Goal: Information Seeking & Learning: Compare options

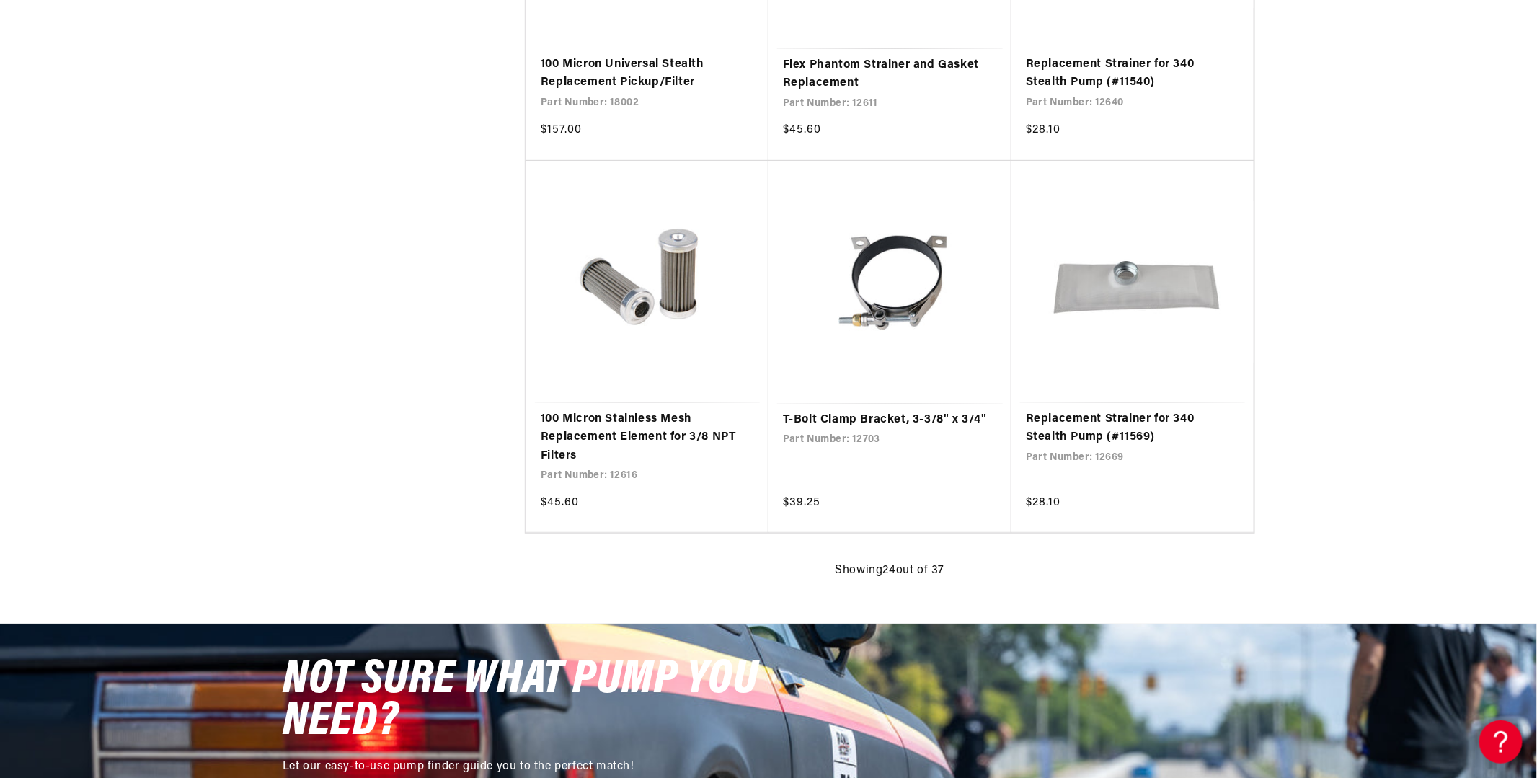
scroll to position [2812, 0]
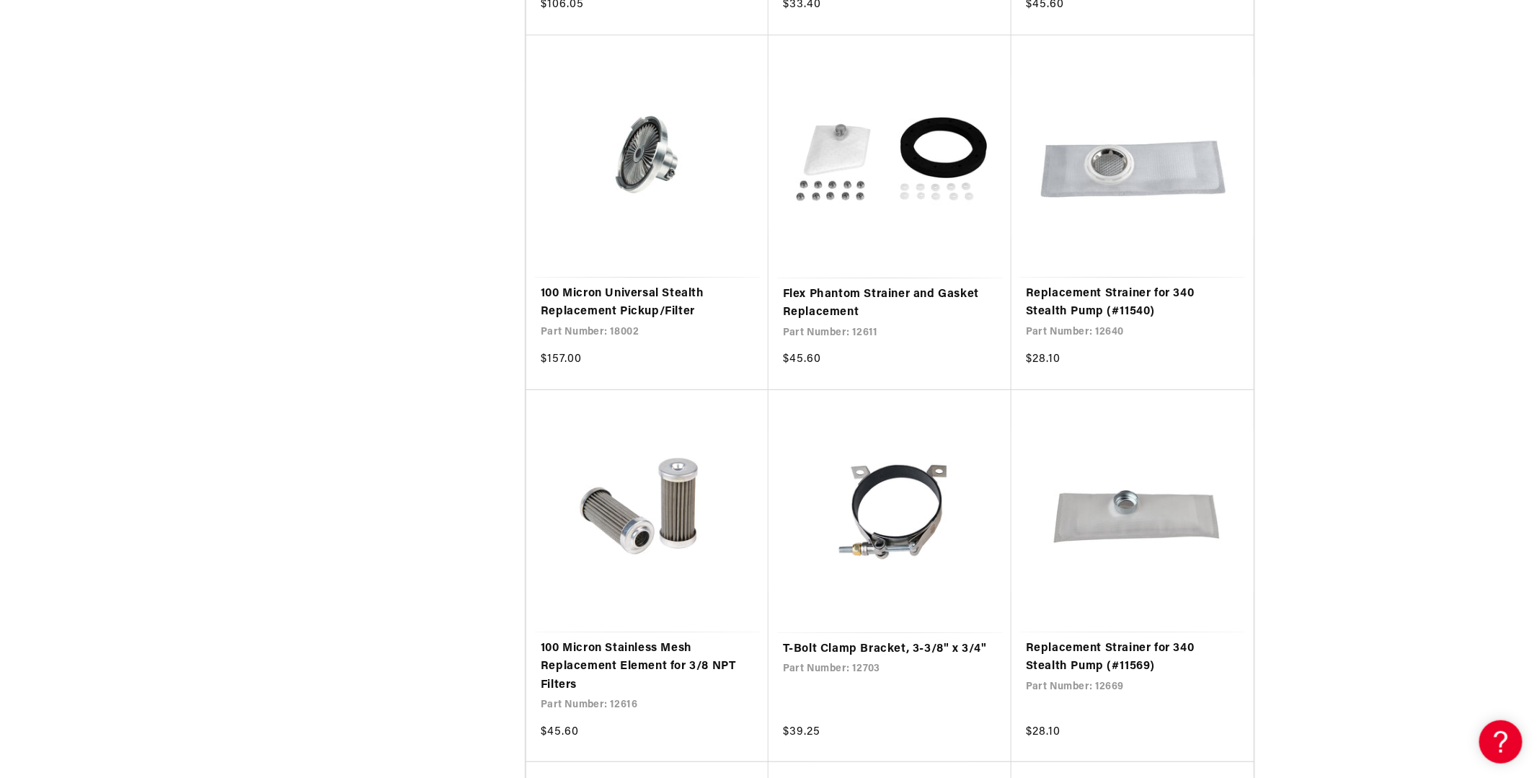
scroll to position [2596, 0]
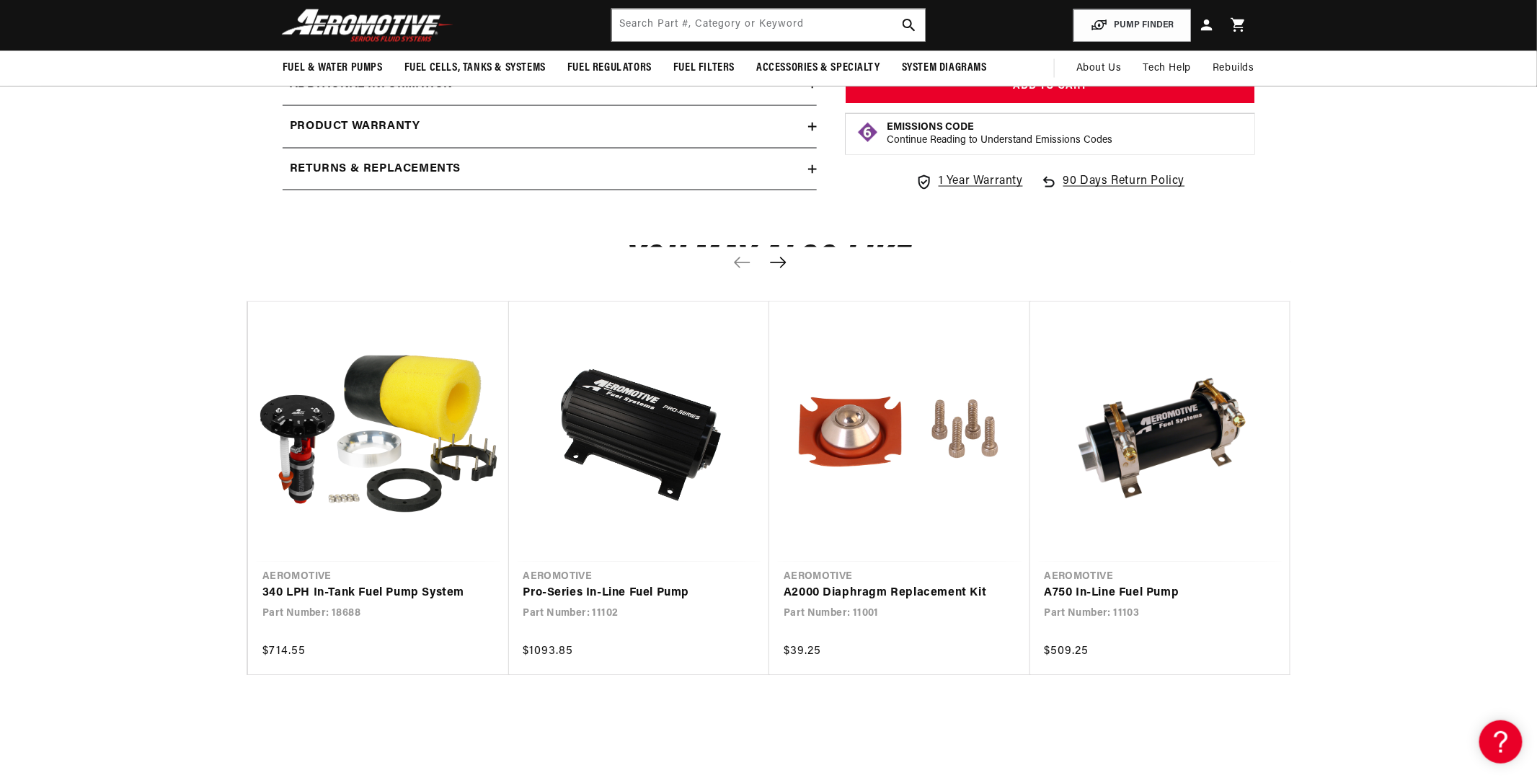
scroll to position [1154, 0]
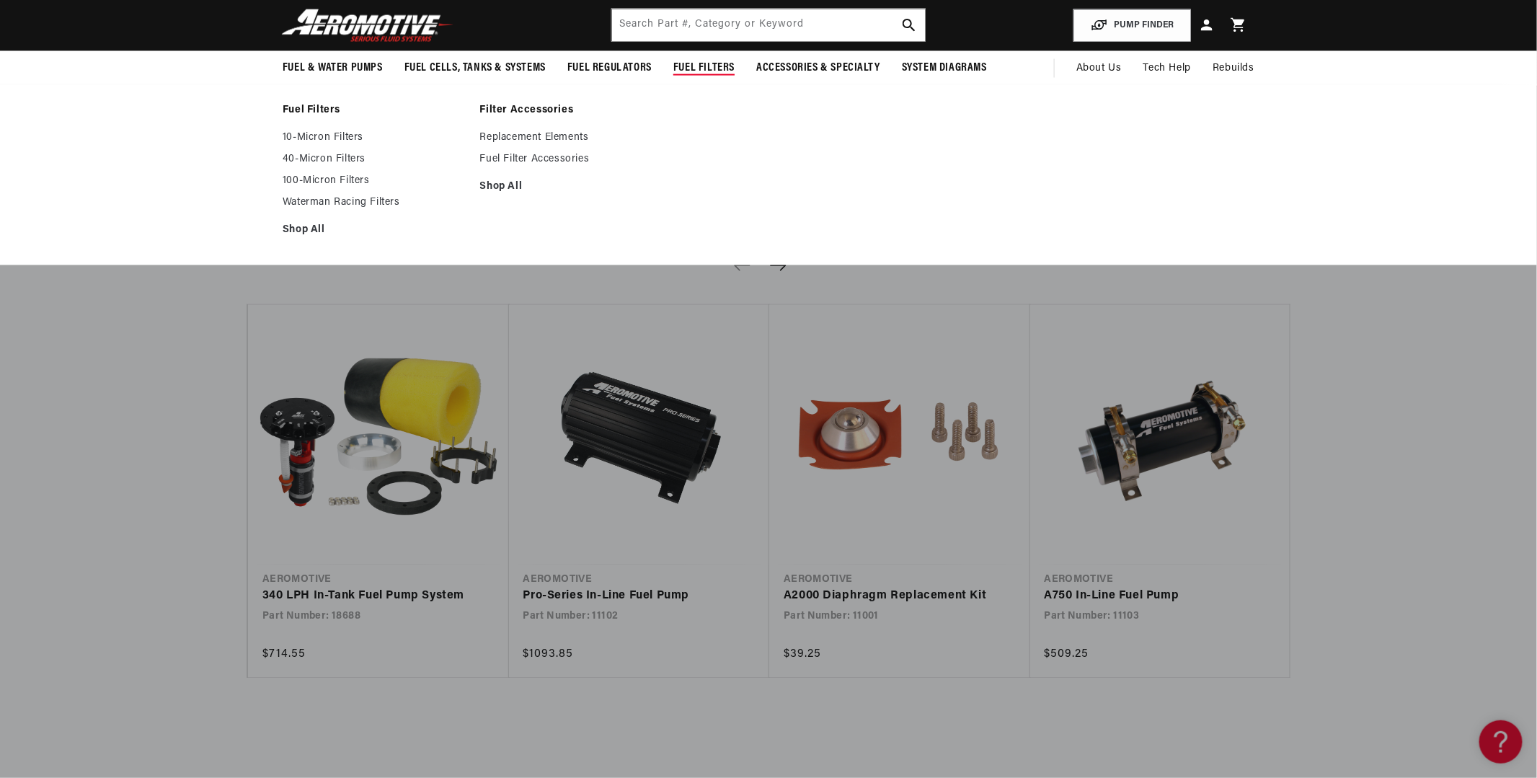
click at [680, 76] on span "Fuel Filters" at bounding box center [703, 68] width 61 height 15
click at [499, 166] on link "Fuel Filter Accessories" at bounding box center [571, 159] width 183 height 13
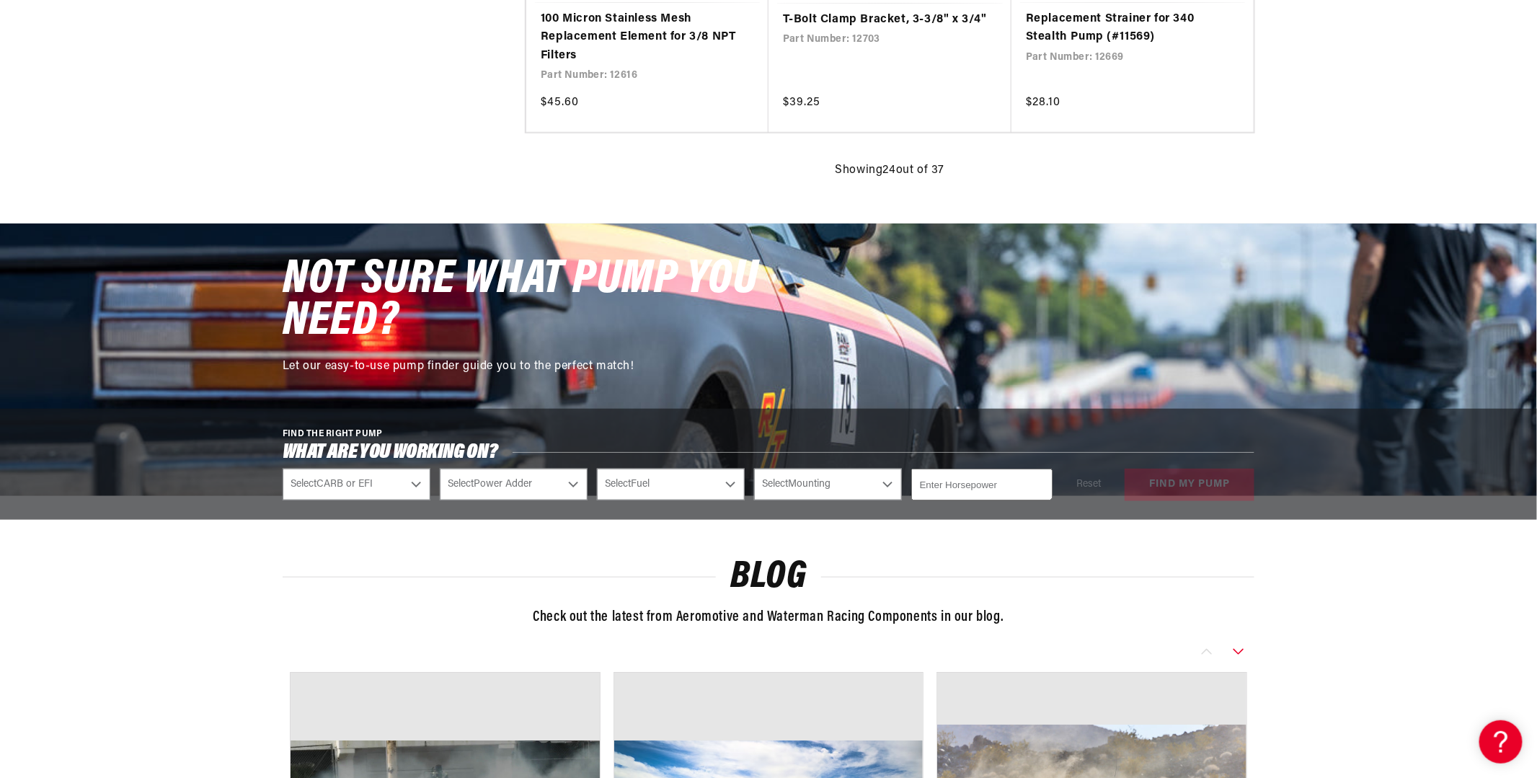
scroll to position [3317, 0]
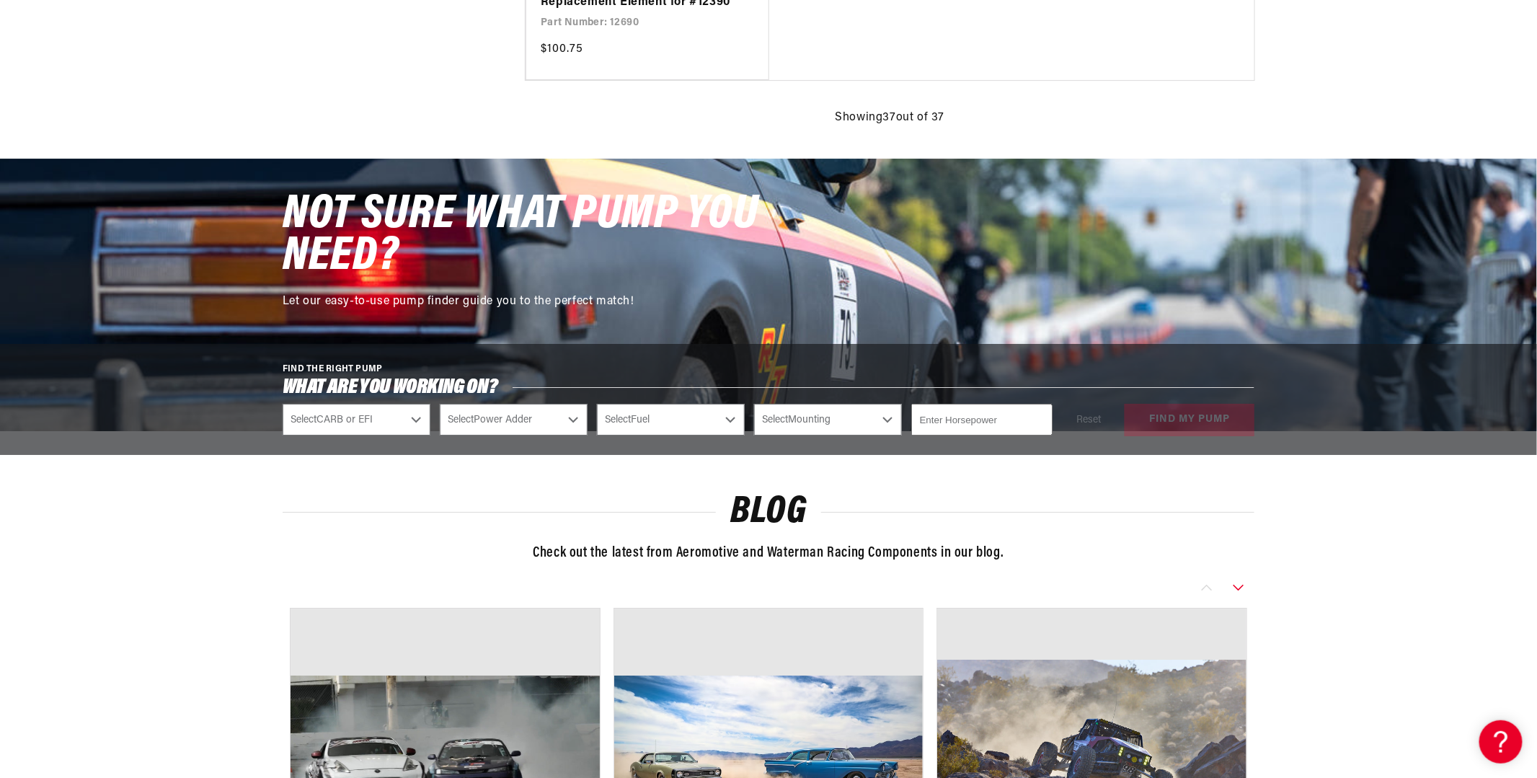
scroll to position [5047, 0]
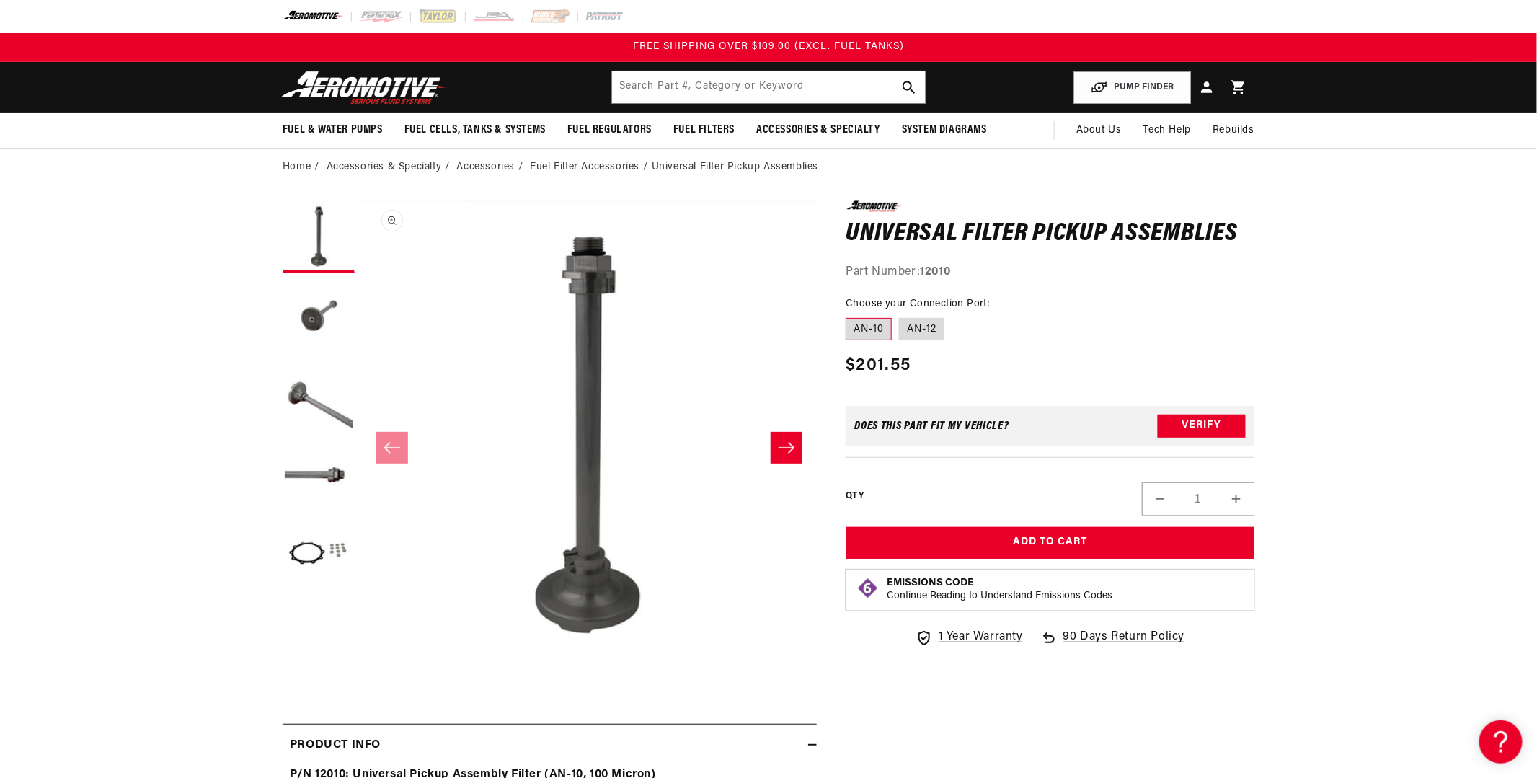
scroll to position [144, 0]
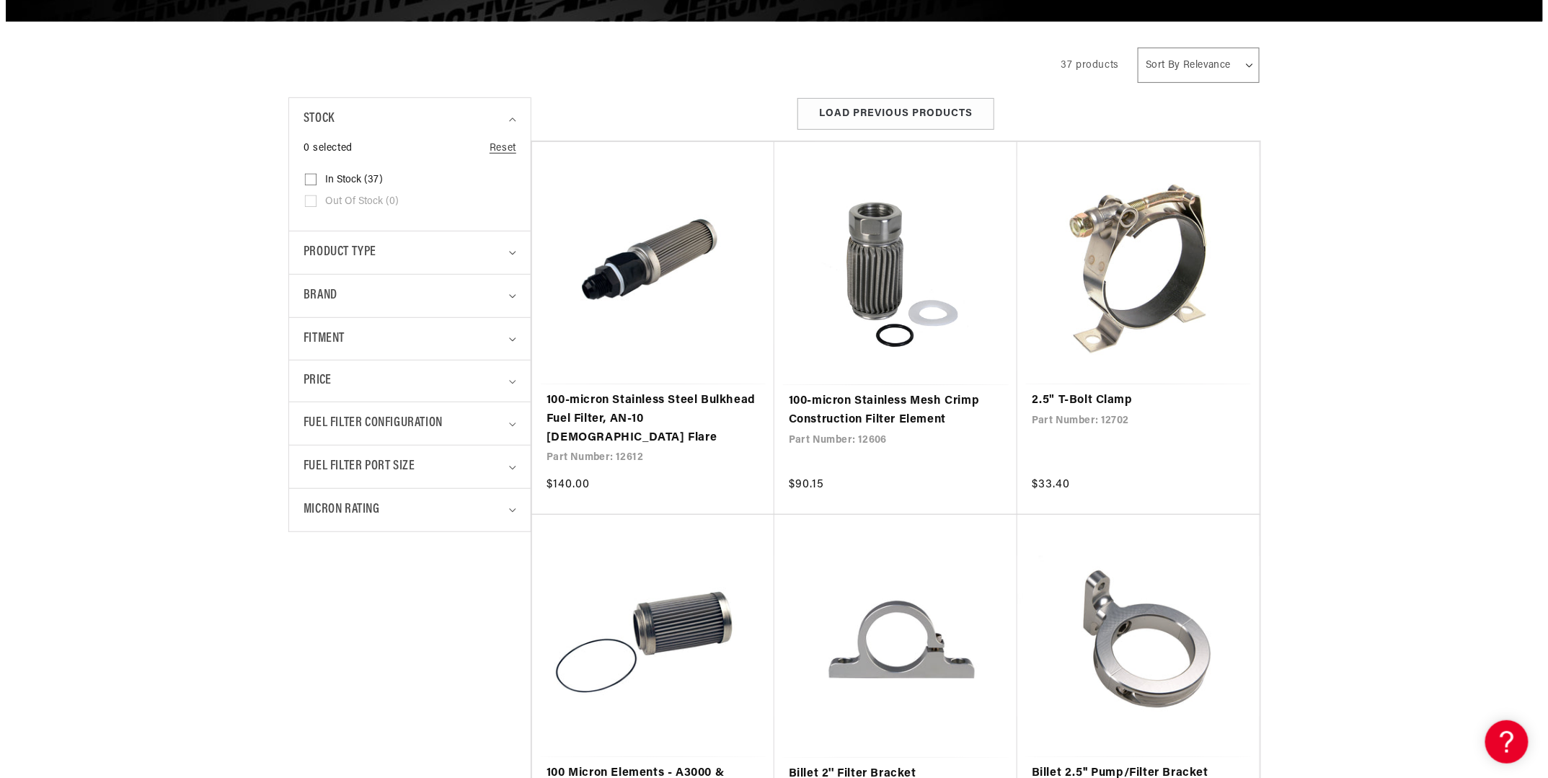
scroll to position [288, 0]
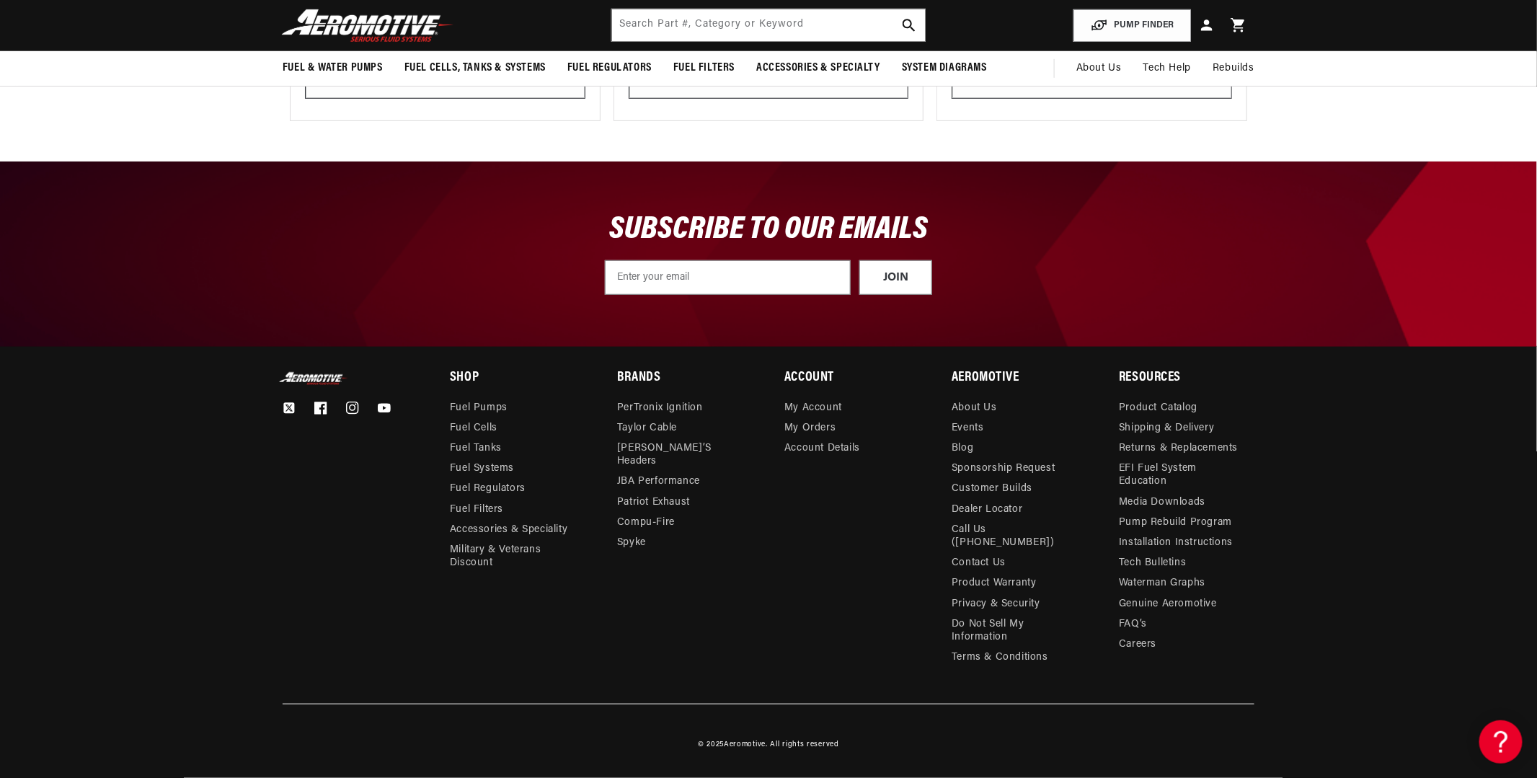
scroll to position [3461, 0]
